Goal: Go to known website: Access a specific website the user already knows

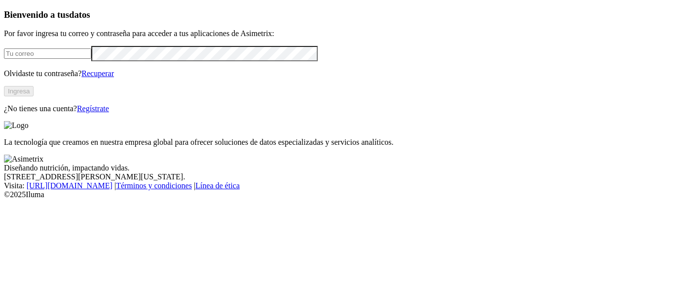
click at [63, 59] on input "email" at bounding box center [47, 53] width 87 height 10
type input "[PERSON_NAME][EMAIL_ADDRESS][PERSON_NAME][DOMAIN_NAME]"
click input "submit" at bounding box center [0, 0] width 0 height 0
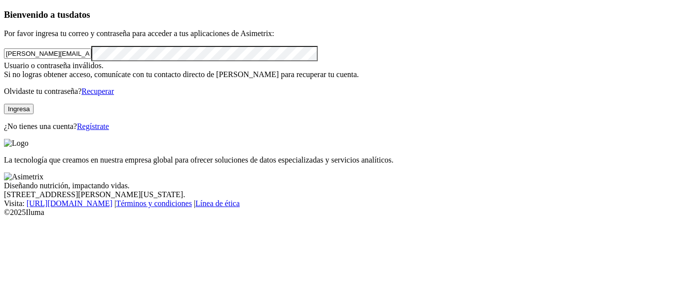
click input "submit" at bounding box center [0, 0] width 0 height 0
